Goal: Check status: Check status

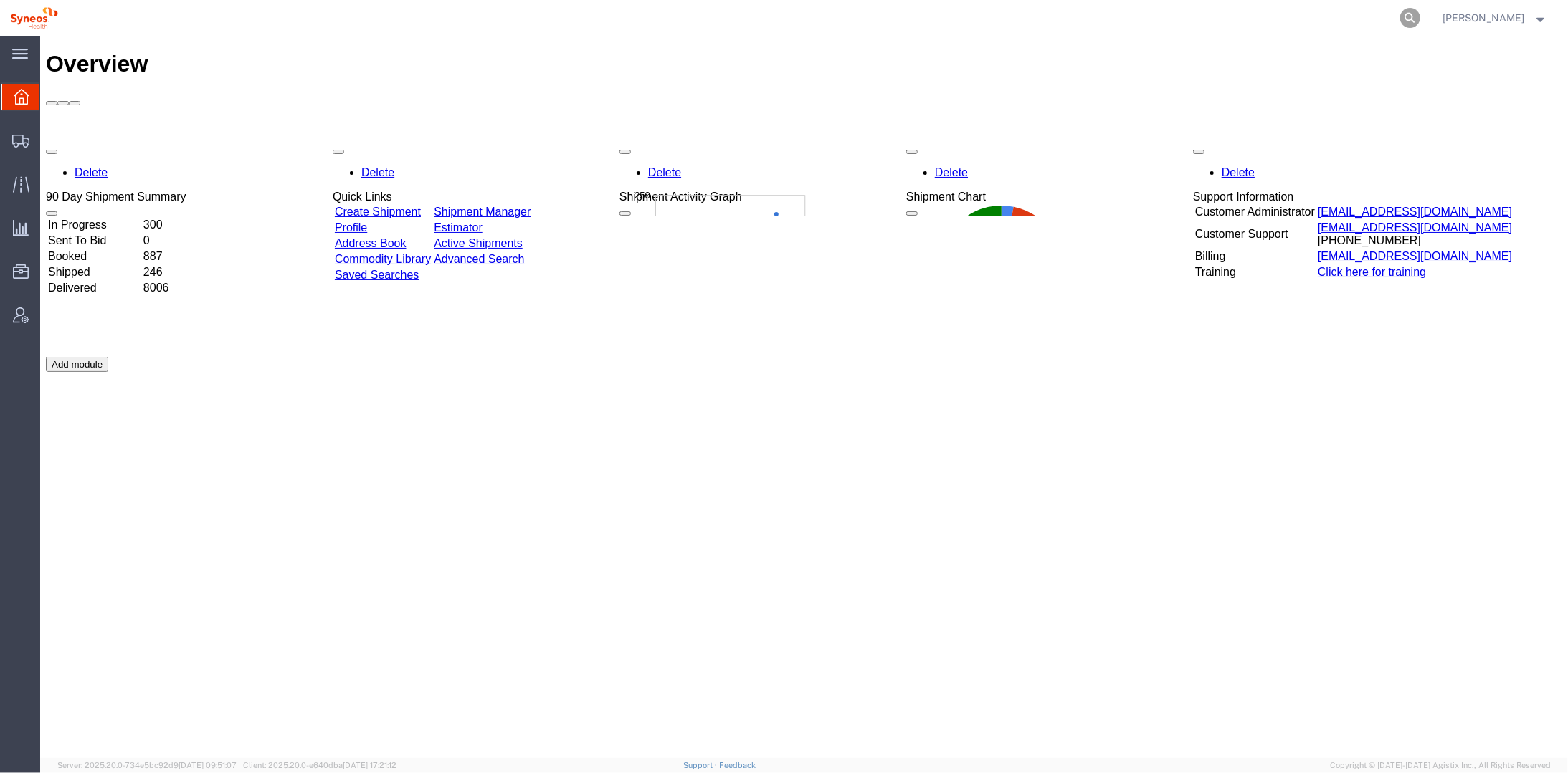
click at [1420, 10] on icon at bounding box center [1410, 18] width 20 height 20
click at [1023, 16] on input "search" at bounding box center [1182, 18] width 436 height 34
paste input "883402534140"
click at [1420, 18] on icon at bounding box center [1410, 18] width 20 height 20
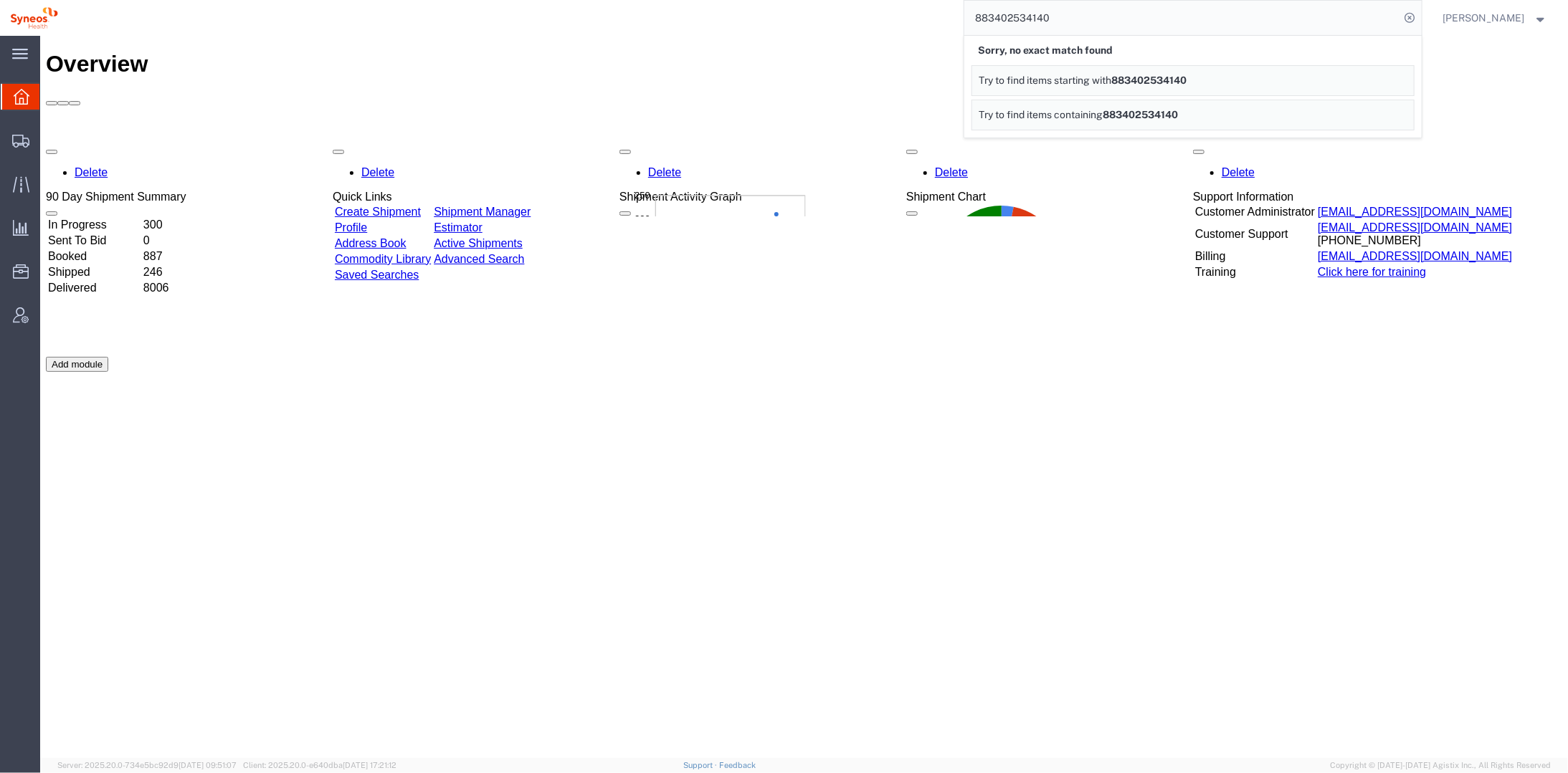
click at [1128, 396] on div "Delete 90 Day Shipment Summary In Progress 300 Sent To Bid 0 Booked 887 Shipped…" at bounding box center [803, 355] width 1516 height 430
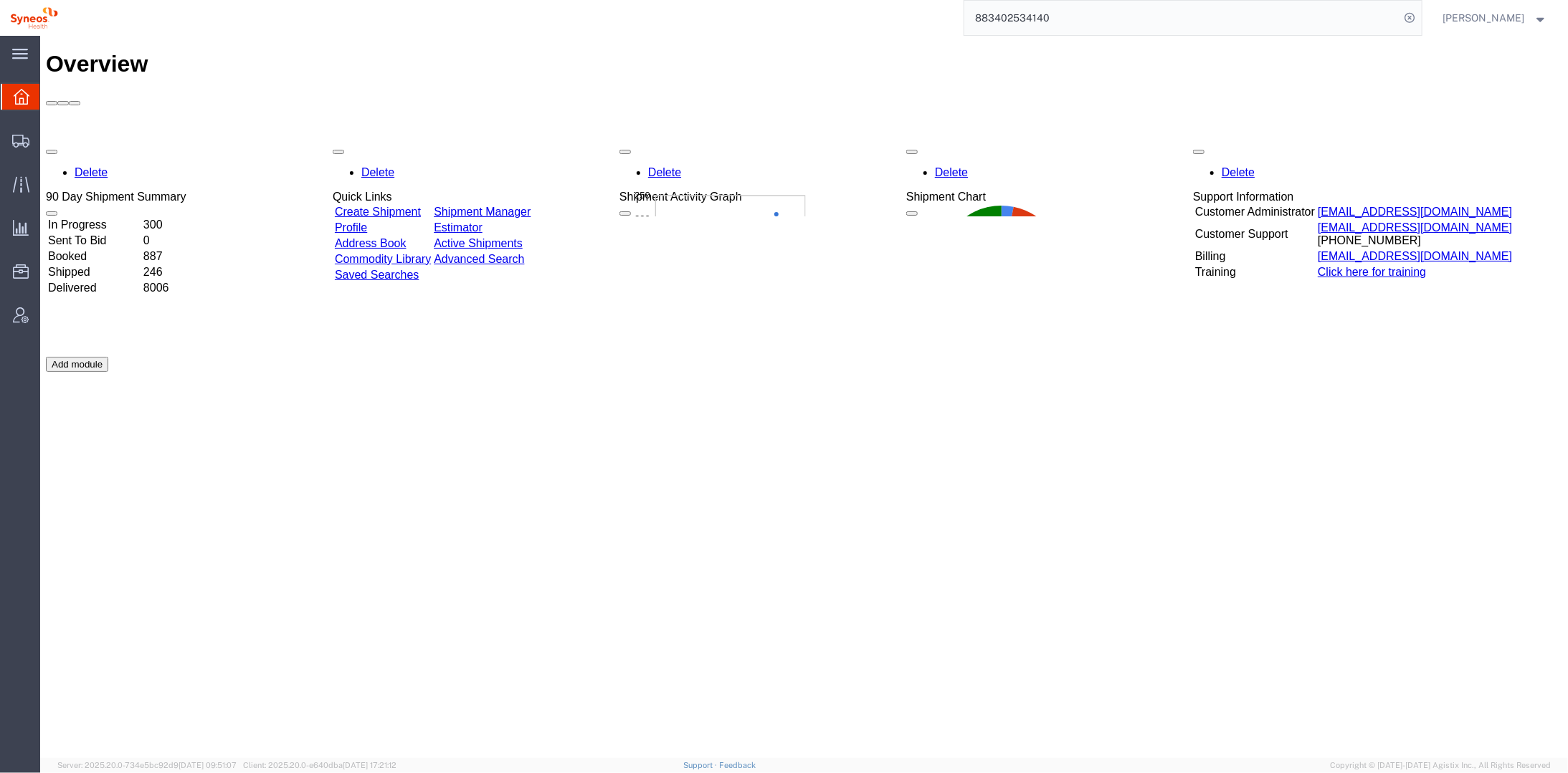
drag, startPoint x: 1097, startPoint y: 19, endPoint x: 970, endPoint y: 19, distance: 127.0
click at [972, 16] on div "883402534140" at bounding box center [745, 18] width 1354 height 36
paste input "938690283244"
type input "938690283244"
click at [1420, 16] on icon at bounding box center [1410, 18] width 20 height 20
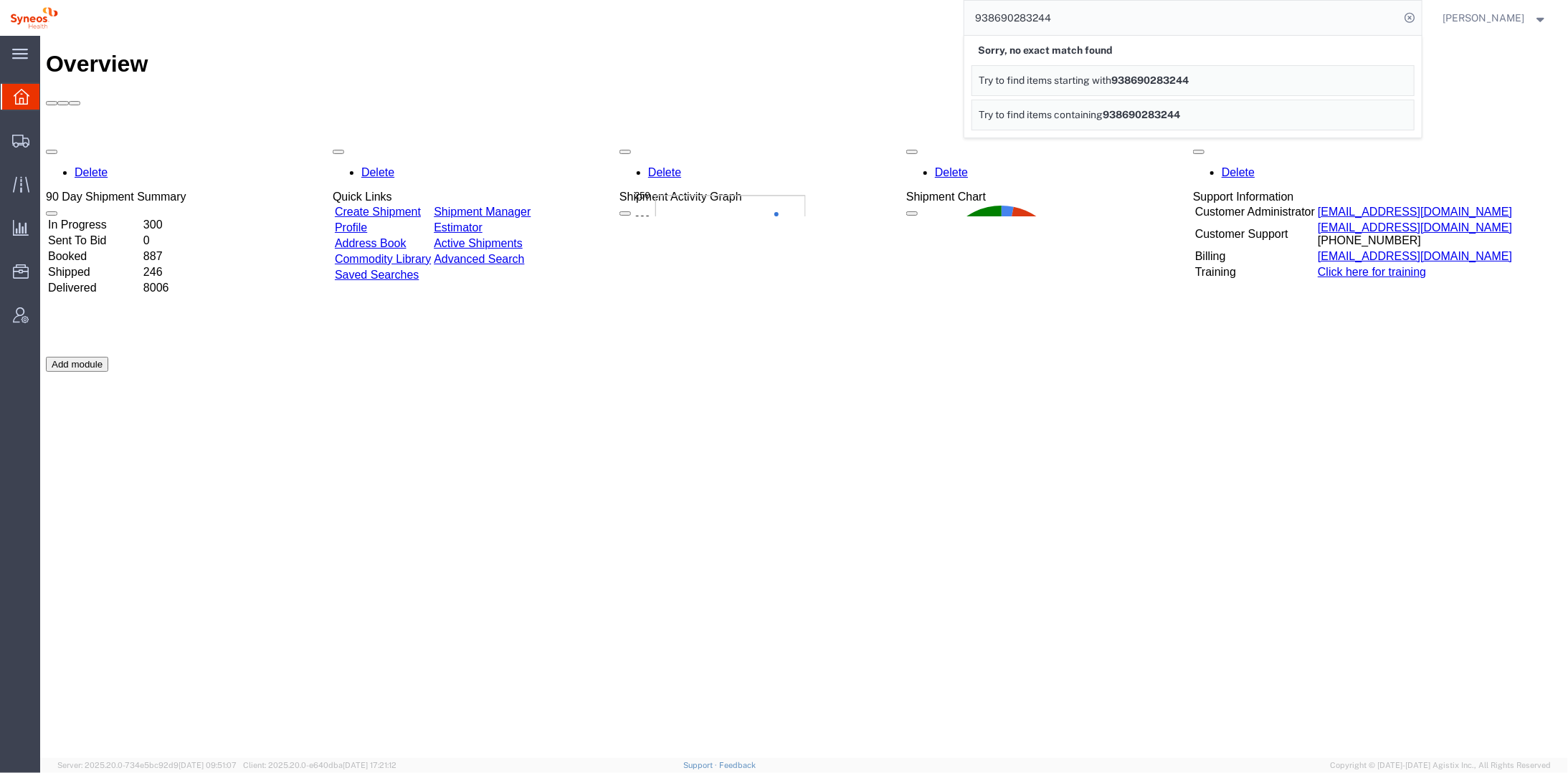
click at [993, 493] on div "Delete 90 Day Shipment Summary In Progress 300 Sent To Bid 0 Booked 887 Shipped…" at bounding box center [803, 355] width 1516 height 430
